Goal: Task Accomplishment & Management: Manage account settings

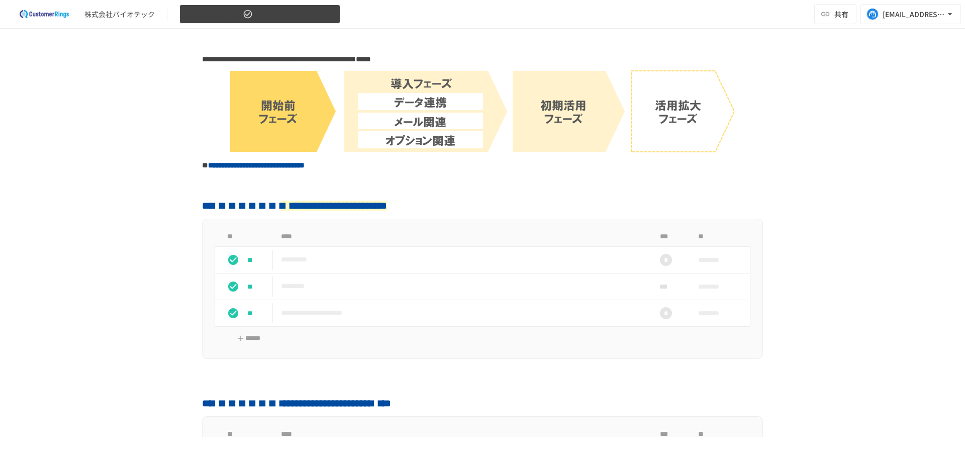
click at [258, 22] on button "1.開始前フェーズ" at bounding box center [259, 15] width 161 height 20
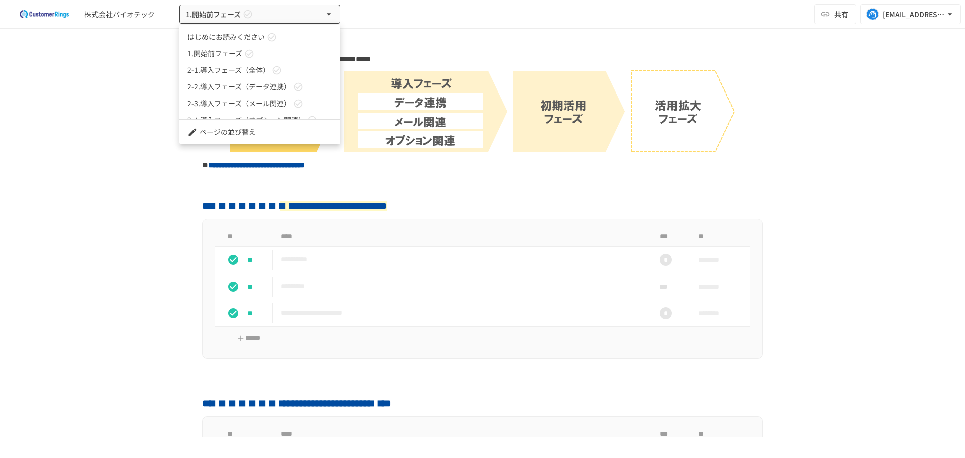
click at [232, 70] on span "2-1.導入フェーズ（全体）" at bounding box center [228, 70] width 82 height 11
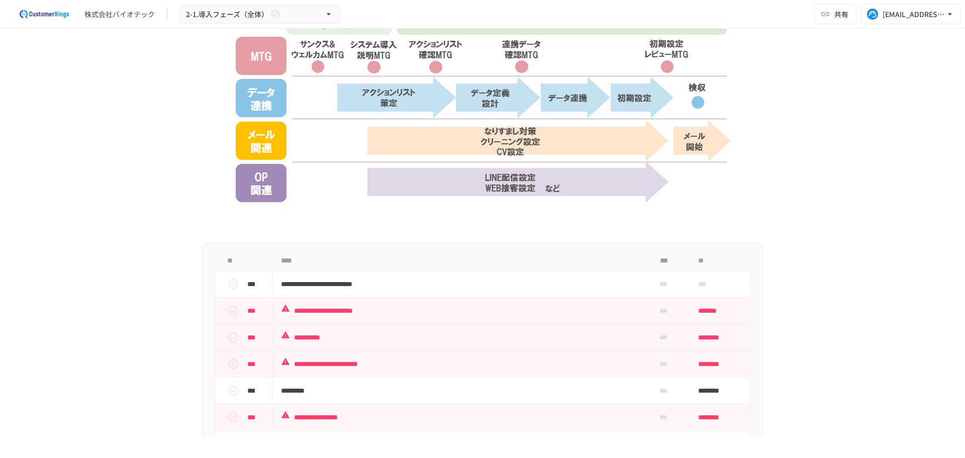
scroll to position [503, 0]
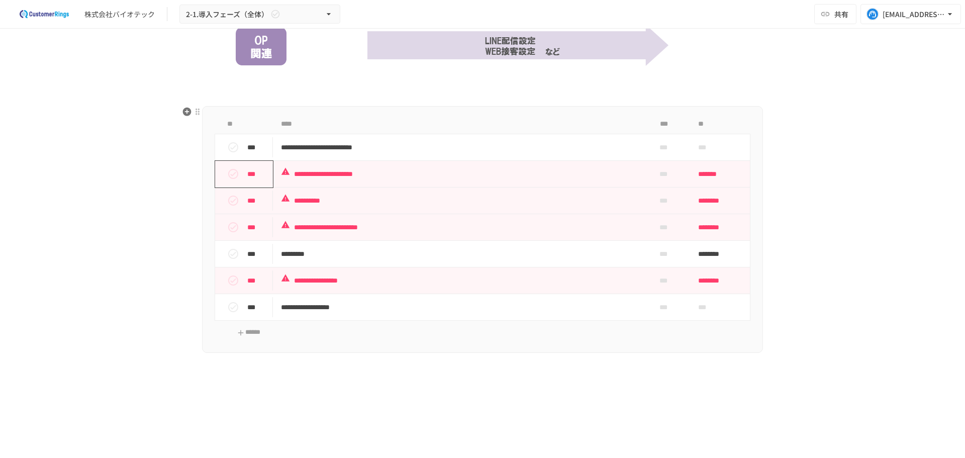
click at [246, 166] on div "***" at bounding box center [248, 174] width 50 height 20
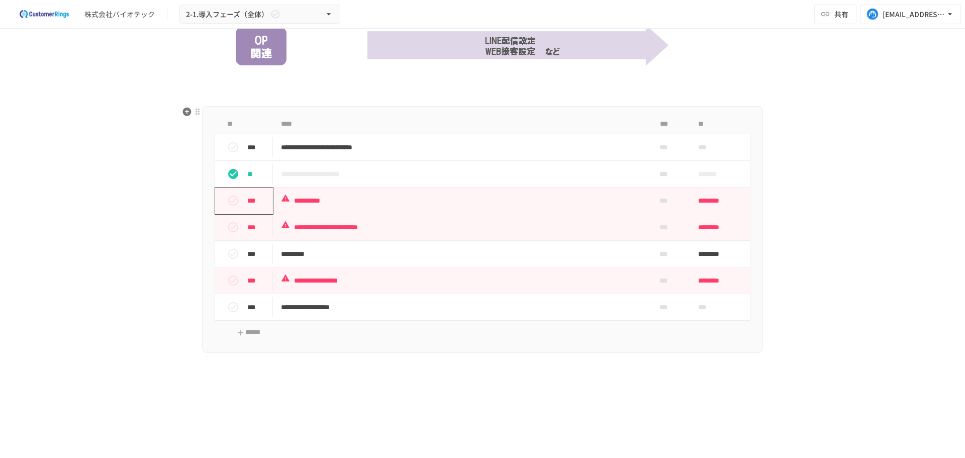
click at [229, 196] on icon "status" at bounding box center [233, 201] width 12 height 12
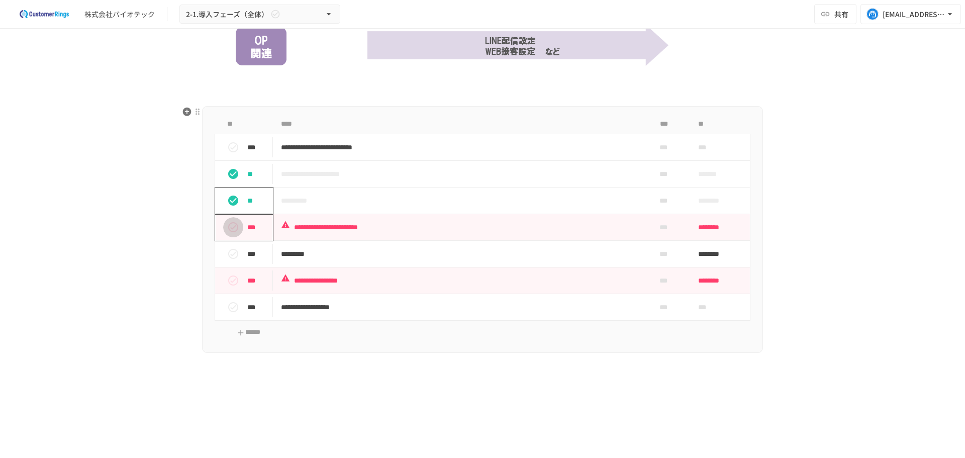
click at [227, 226] on icon "status" at bounding box center [233, 227] width 12 height 12
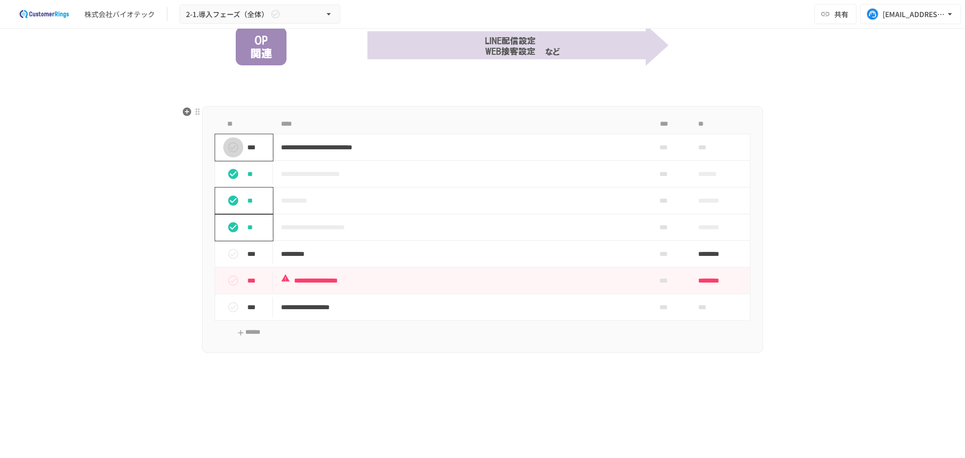
click at [231, 142] on icon "status" at bounding box center [233, 147] width 12 height 12
click at [715, 280] on span "********" at bounding box center [717, 280] width 38 height 20
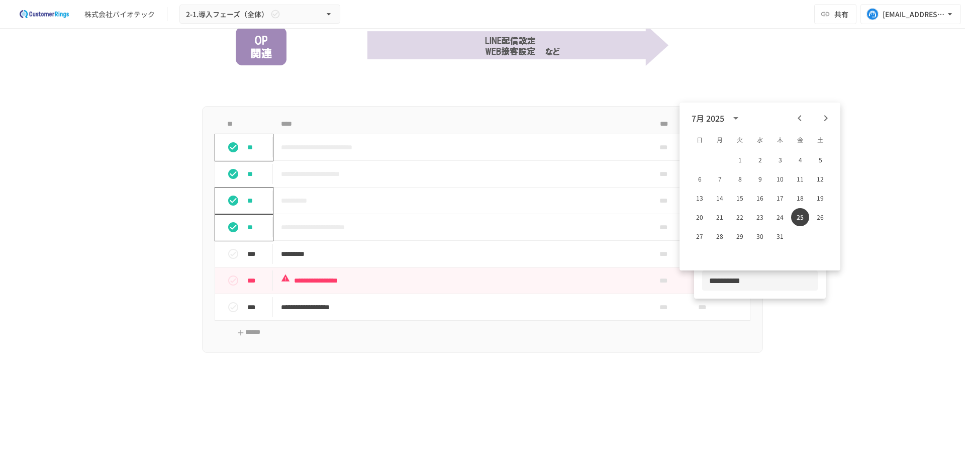
click at [834, 119] on div "7月 2025" at bounding box center [760, 118] width 161 height 15
click at [825, 116] on icon "Next month" at bounding box center [826, 118] width 4 height 6
click at [806, 220] on button "26" at bounding box center [800, 217] width 18 height 18
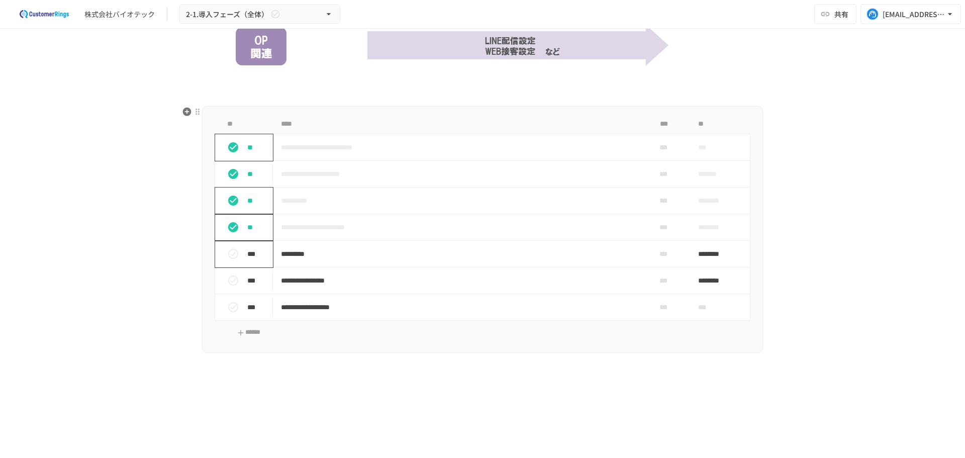
click at [230, 254] on icon "status" at bounding box center [233, 254] width 10 height 10
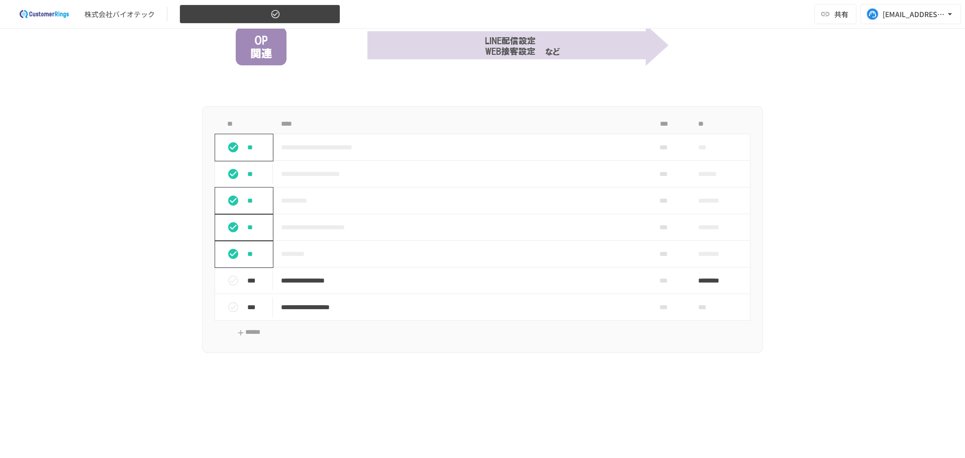
click at [218, 12] on span "2-1.導入フェーズ（全体）" at bounding box center [227, 14] width 82 height 13
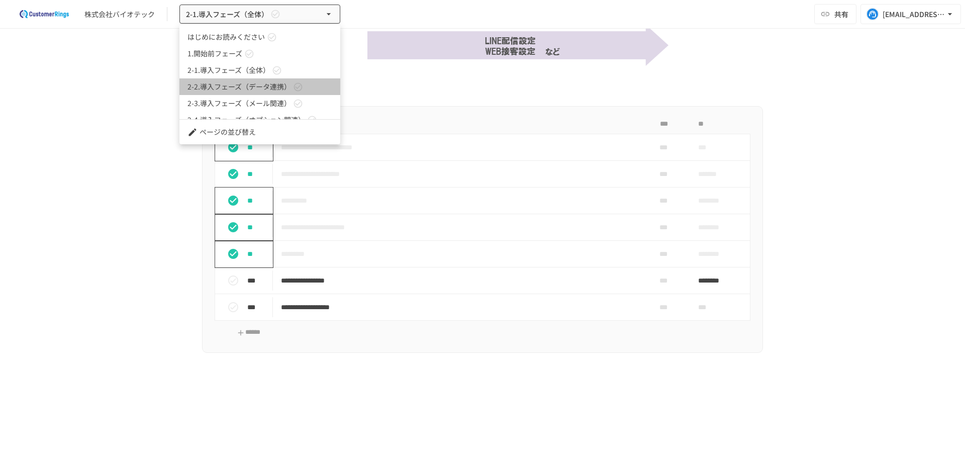
click at [241, 90] on span "2-2.導入フェーズ（データ連携）" at bounding box center [239, 86] width 104 height 11
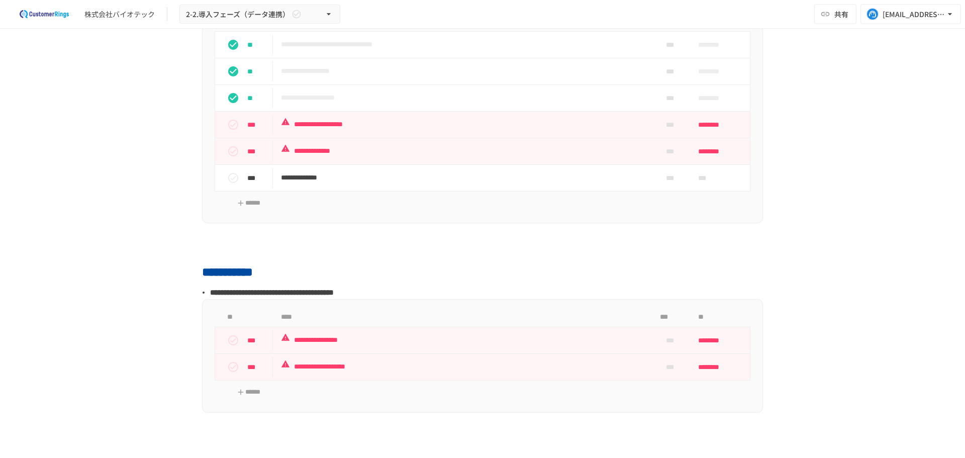
scroll to position [1900, 0]
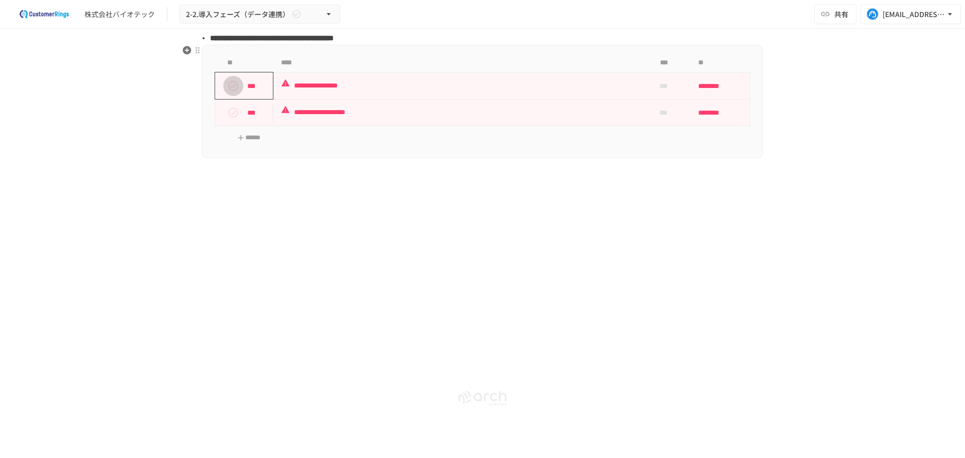
click at [224, 78] on button "status" at bounding box center [233, 86] width 20 height 20
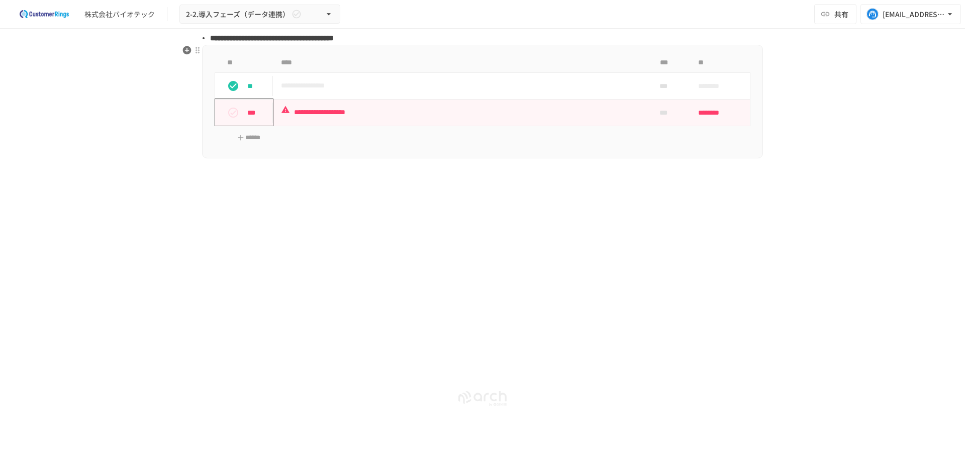
click at [229, 123] on td "***" at bounding box center [244, 112] width 58 height 27
click at [232, 120] on button "status" at bounding box center [233, 113] width 20 height 20
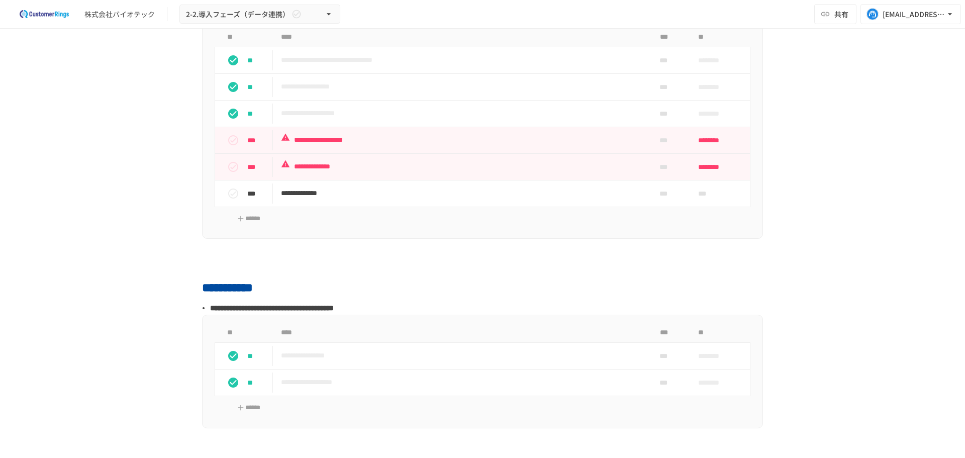
scroll to position [1565, 0]
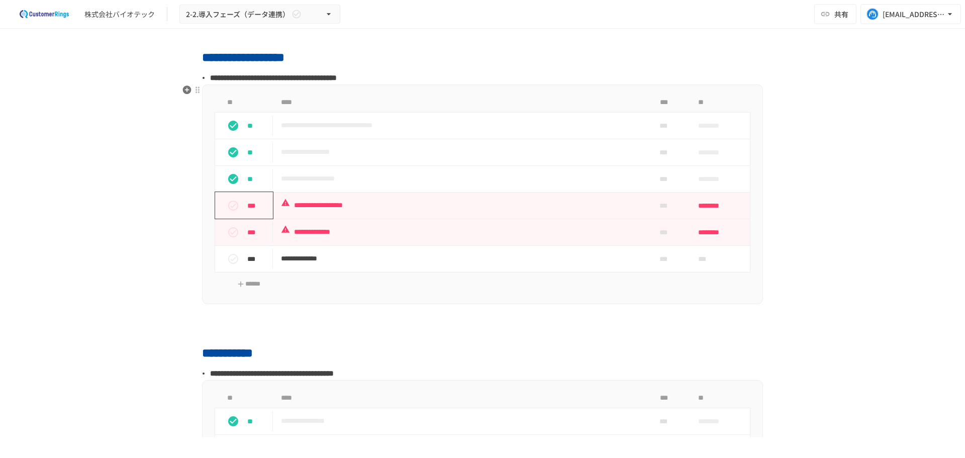
click at [233, 208] on icon "status" at bounding box center [233, 206] width 10 height 10
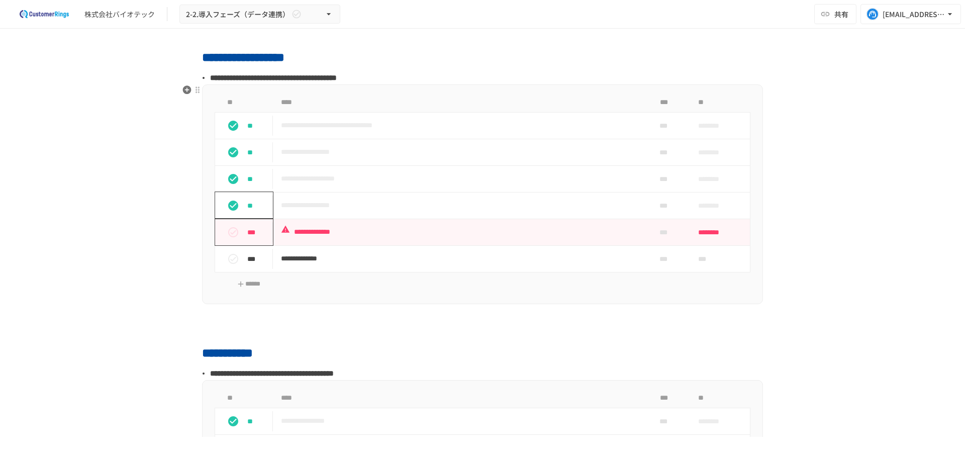
click at [231, 235] on icon "status" at bounding box center [233, 232] width 12 height 12
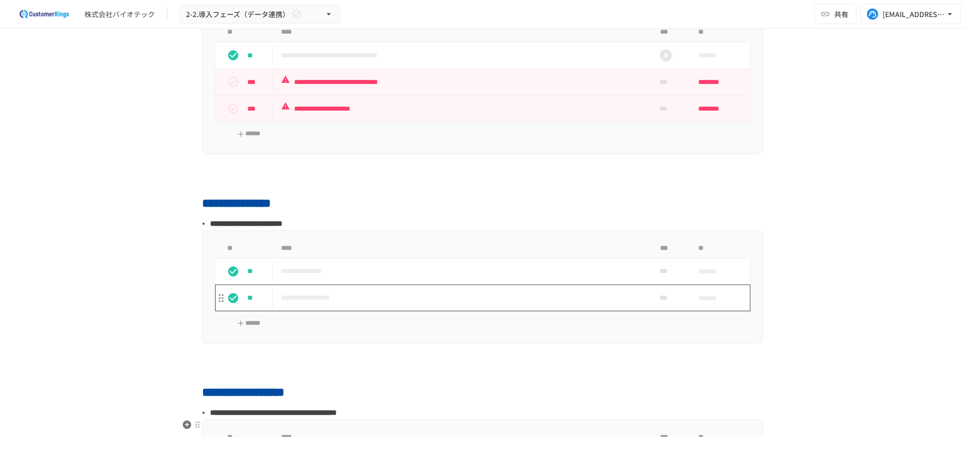
scroll to position [1062, 0]
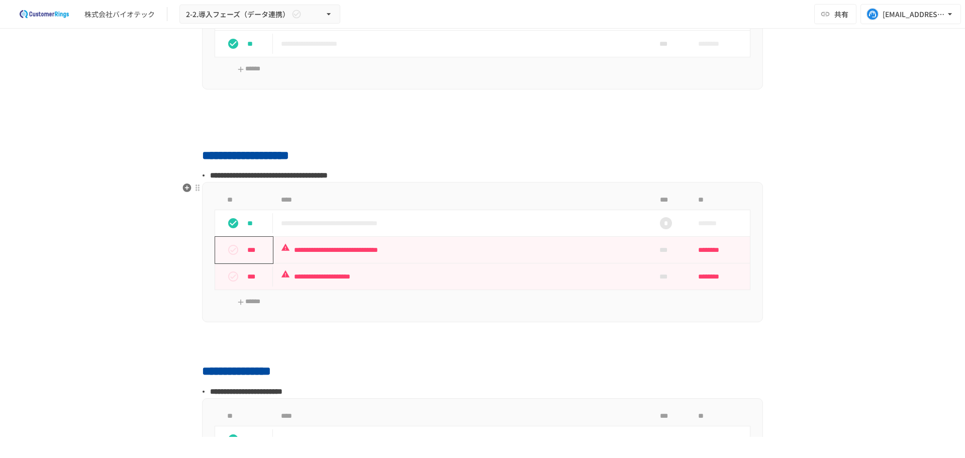
click at [241, 258] on div "***" at bounding box center [248, 250] width 50 height 20
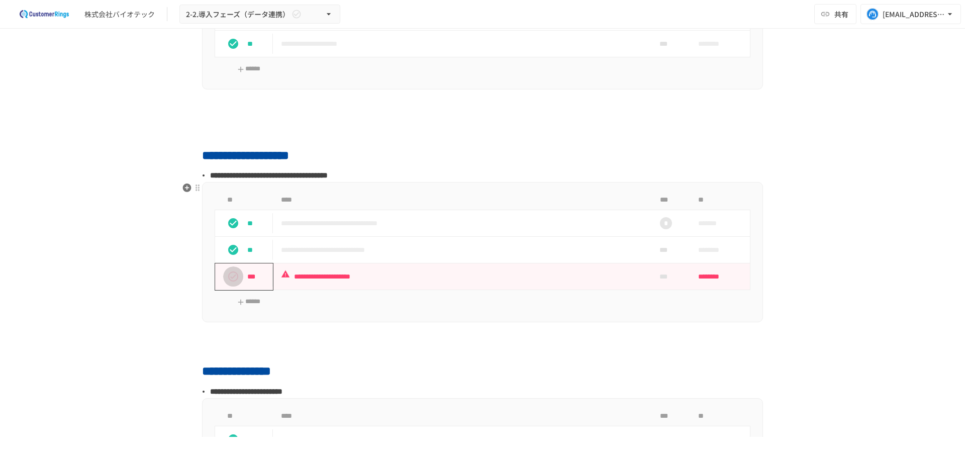
click at [235, 276] on icon "status" at bounding box center [233, 276] width 12 height 12
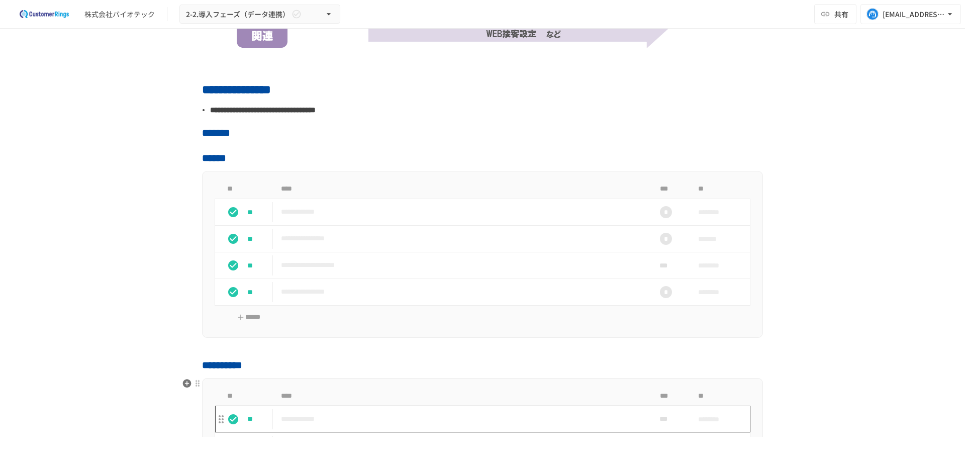
scroll to position [392, 0]
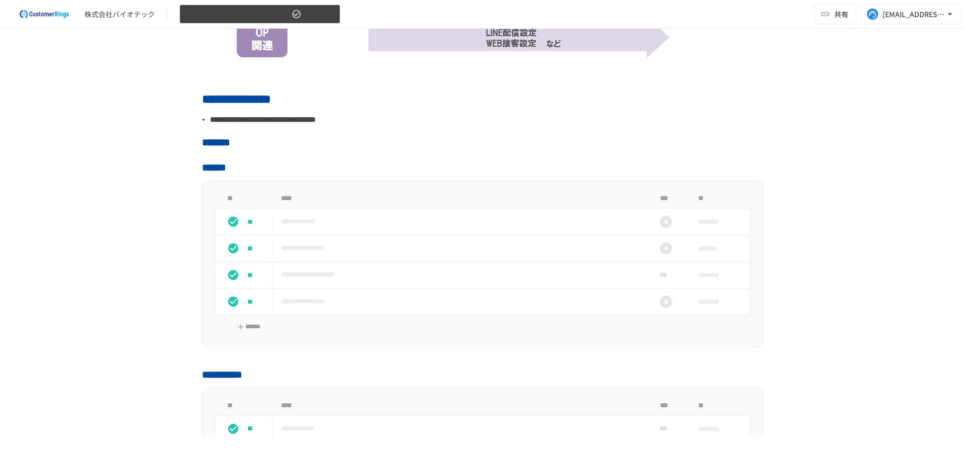
click at [212, 11] on span "2-2.導入フェーズ（データ連携）" at bounding box center [238, 14] width 104 height 13
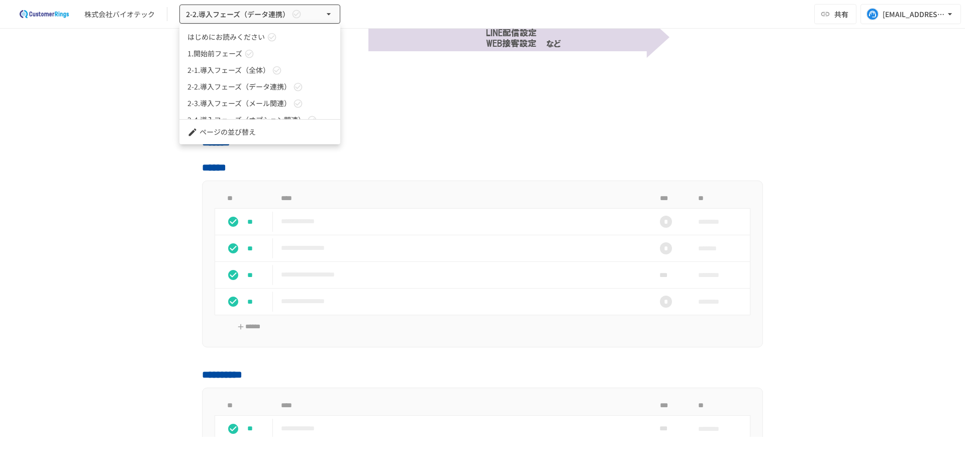
click at [249, 101] on span "2-3.導入フェーズ（メール関連）" at bounding box center [239, 103] width 104 height 11
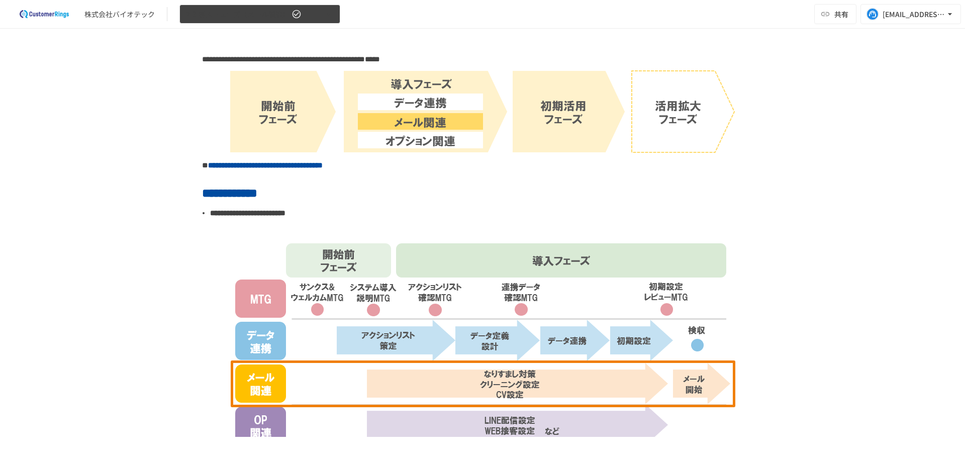
click at [202, 22] on button "2-3.導入フェーズ（メール関連）" at bounding box center [259, 15] width 161 height 20
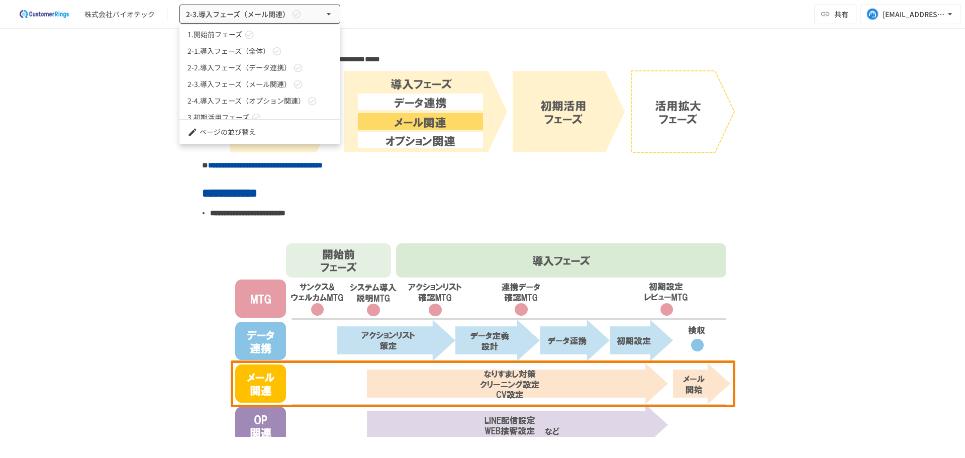
scroll to position [28, 0]
click at [235, 91] on span "2-4.導入フェーズ（オプション関連）" at bounding box center [246, 92] width 118 height 11
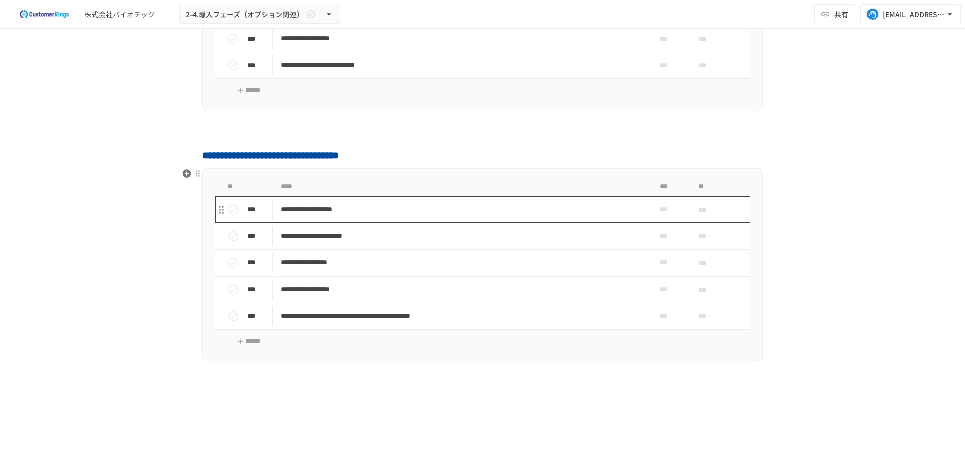
scroll to position [670, 0]
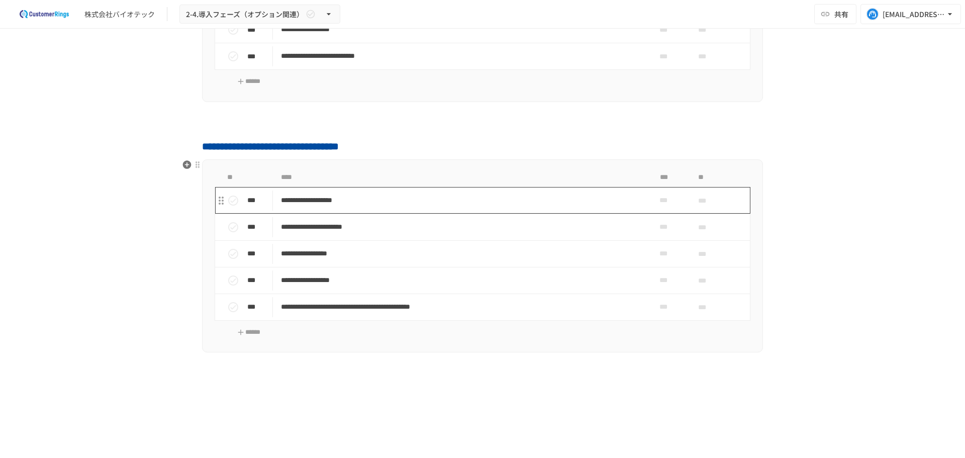
click at [323, 204] on p "**********" at bounding box center [461, 200] width 361 height 13
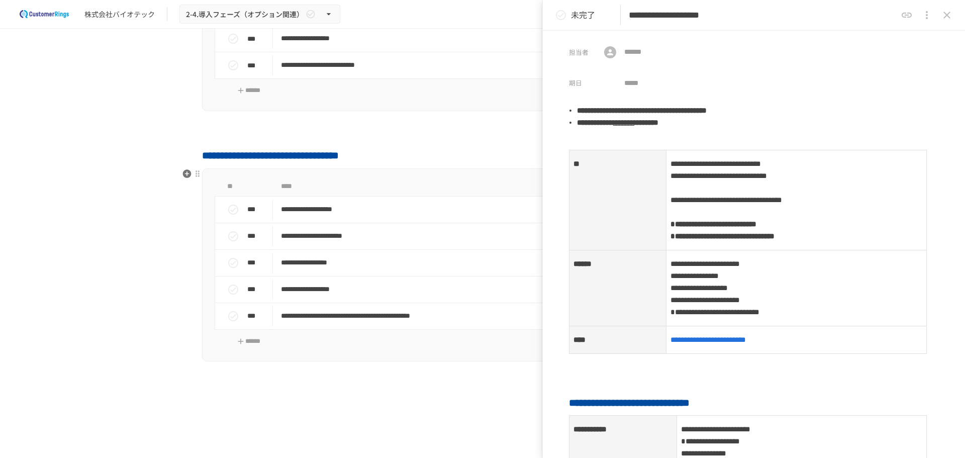
scroll to position [670, 0]
